Goal: Task Accomplishment & Management: Manage account settings

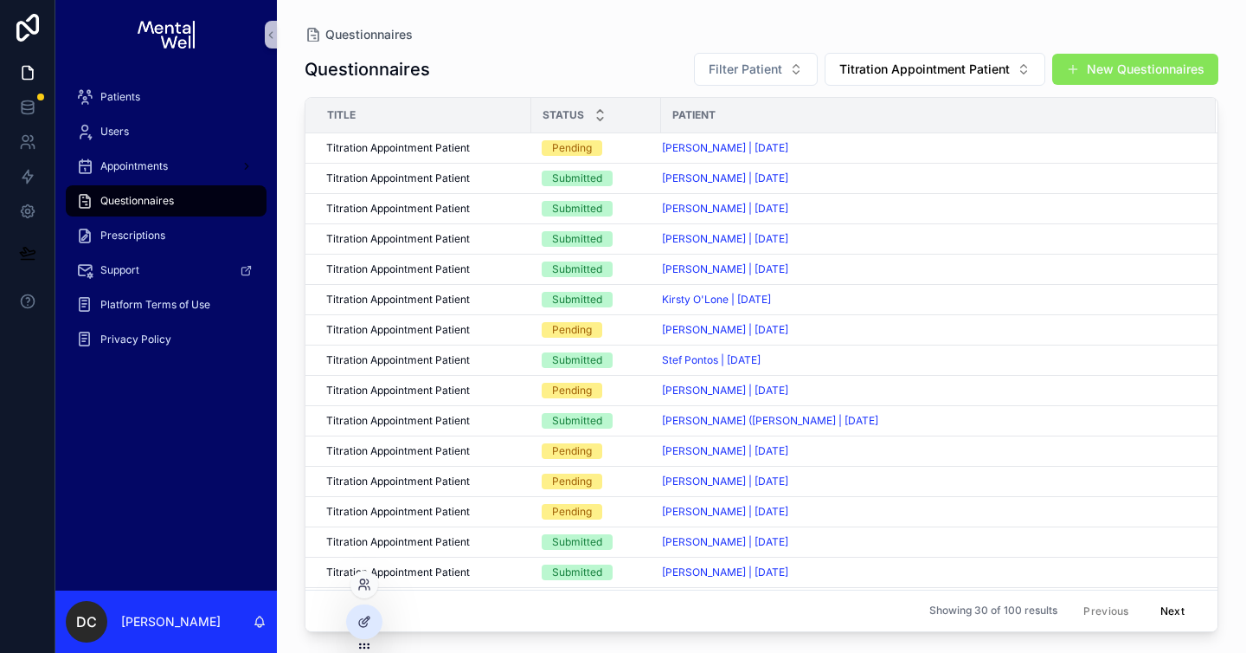
click at [366, 592] on div at bounding box center [365, 584] width 28 height 28
click at [367, 582] on icon at bounding box center [364, 584] width 14 height 14
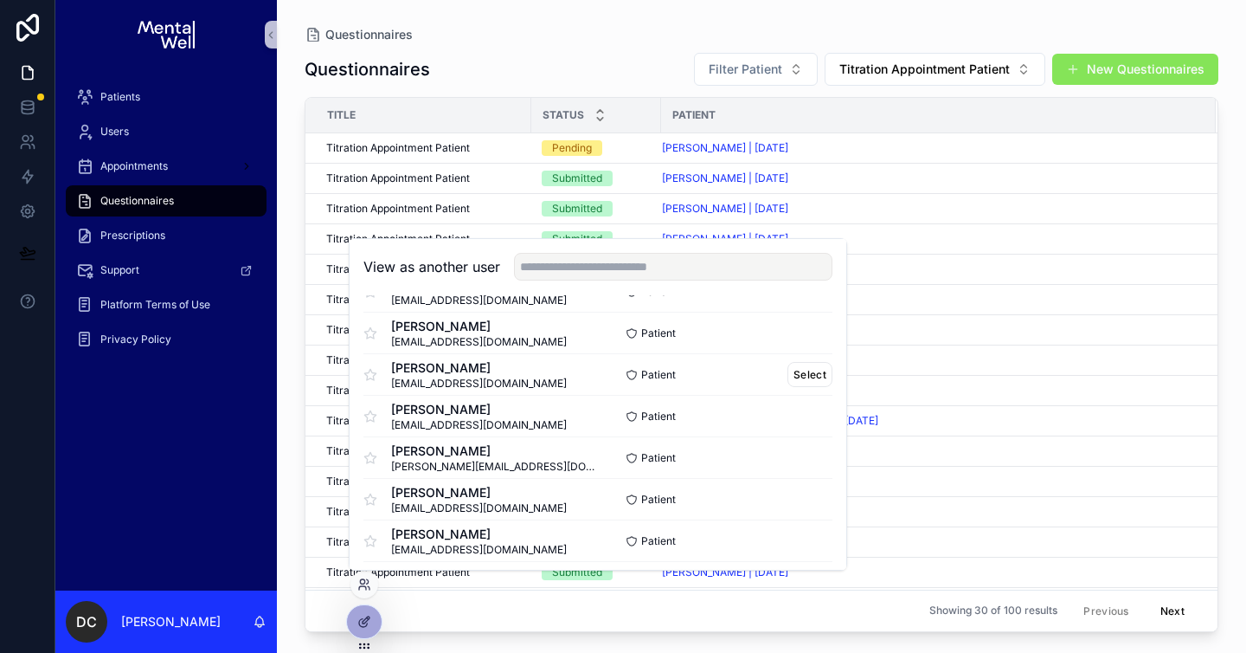
scroll to position [332, 0]
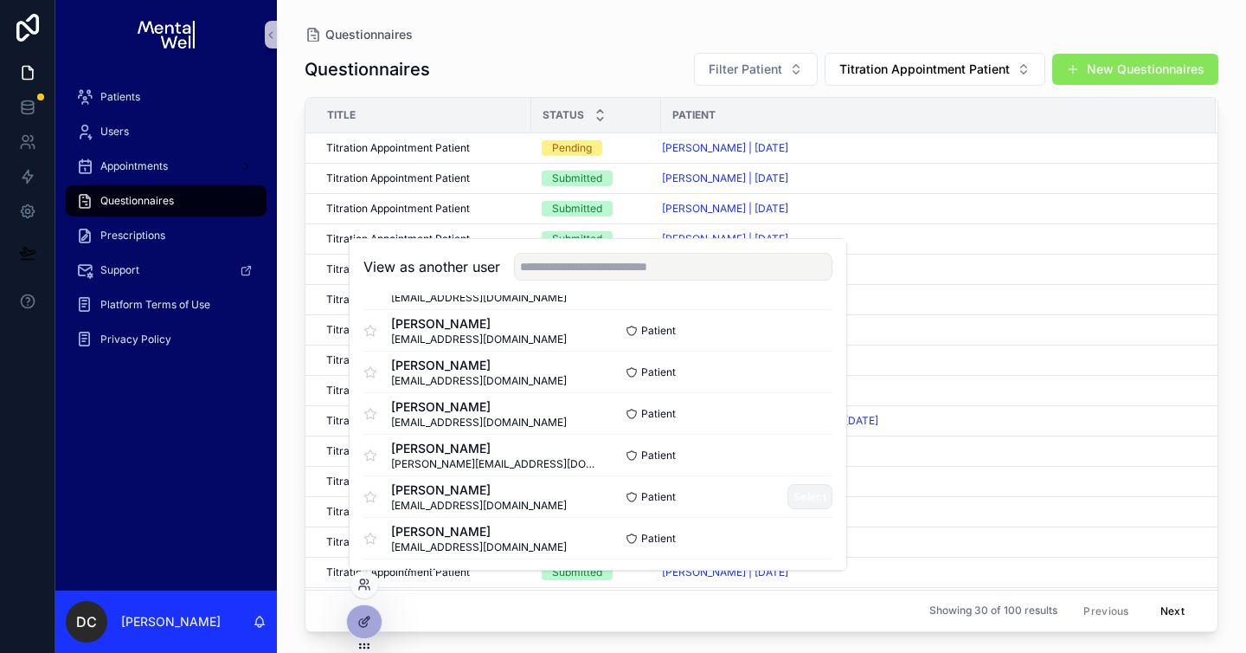
click at [803, 489] on button "Select" at bounding box center [810, 496] width 45 height 25
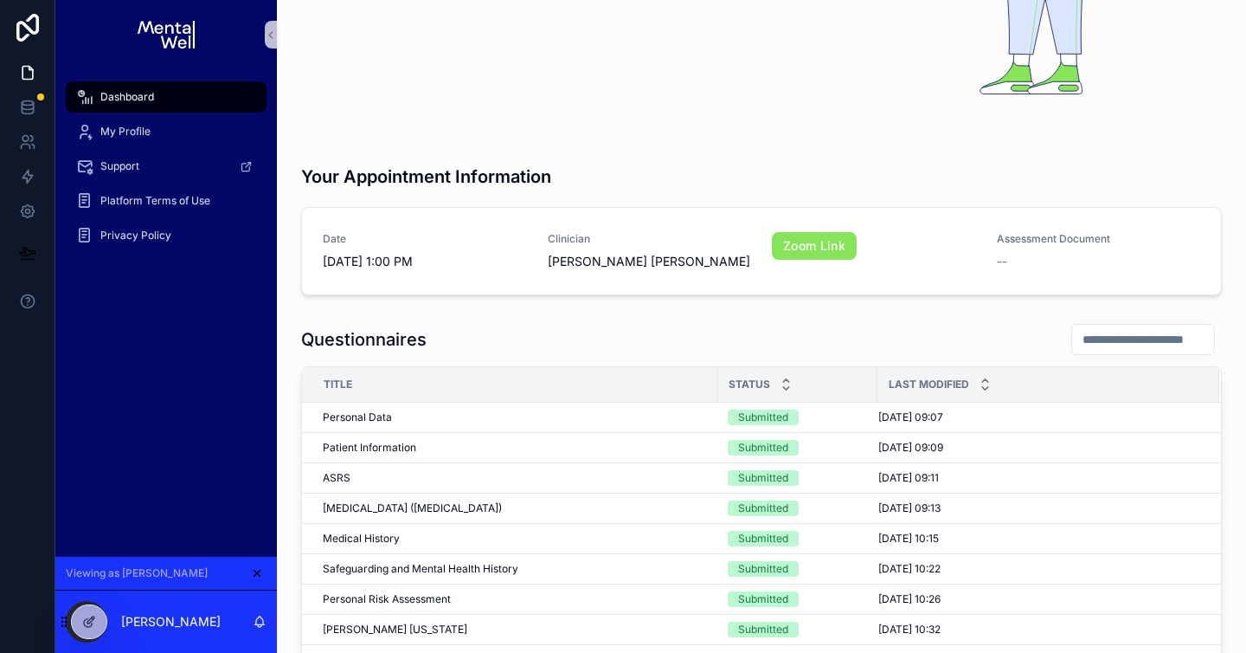
scroll to position [292, 0]
click at [596, 411] on div "Personal Data Personal Data" at bounding box center [515, 416] width 384 height 14
click at [377, 415] on span "Personal Data" at bounding box center [357, 416] width 69 height 14
click at [765, 422] on div "Submitted" at bounding box center [763, 417] width 50 height 16
click at [1041, 421] on div "08/08/2025 09:07 08/08/2025 09:07" at bounding box center [1038, 416] width 320 height 14
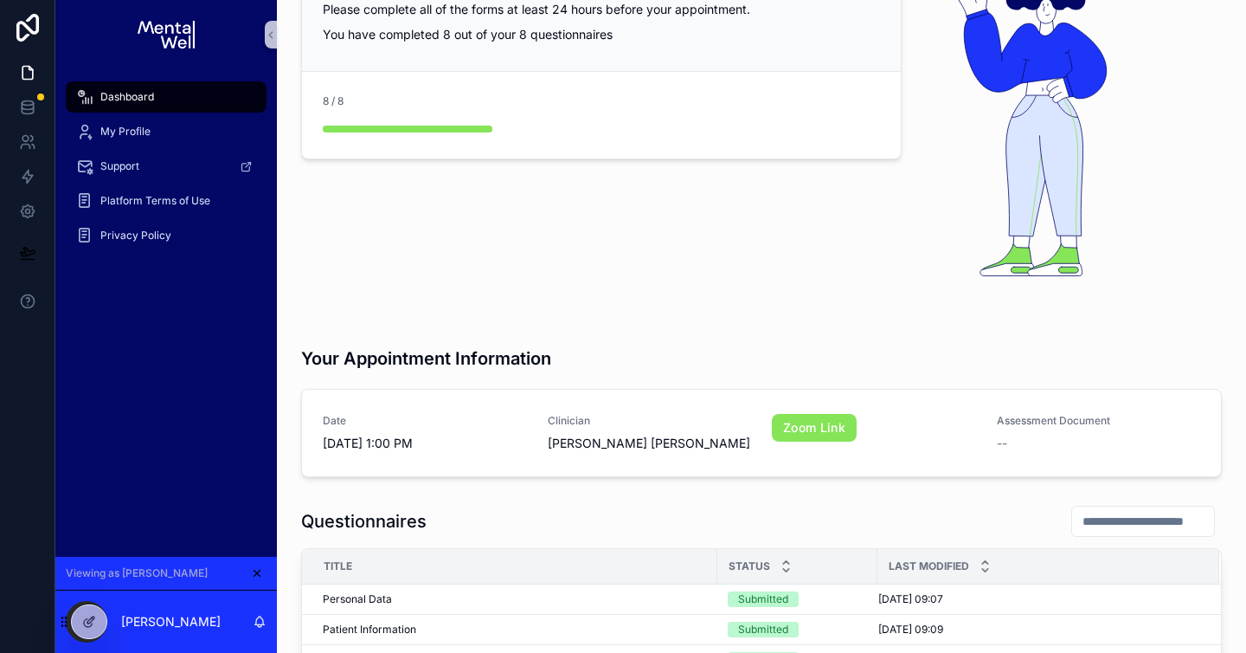
scroll to position [0, 0]
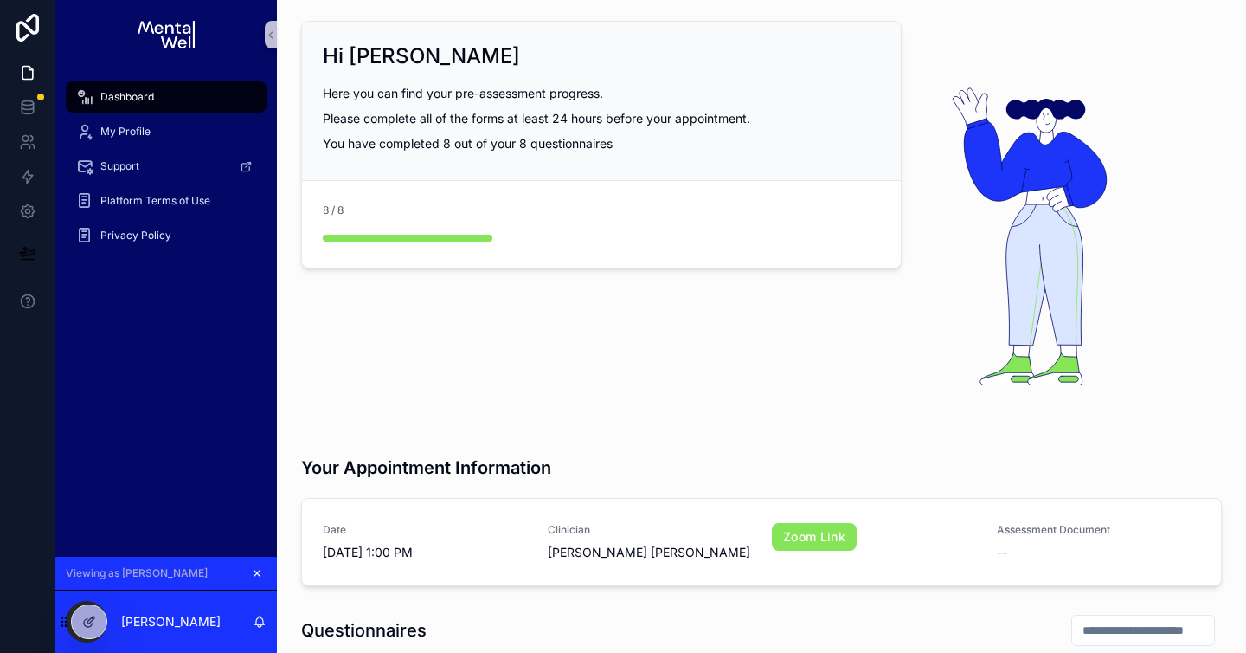
click at [254, 579] on button "scrollable content" at bounding box center [257, 572] width 19 height 19
